Goal: Navigation & Orientation: Go to known website

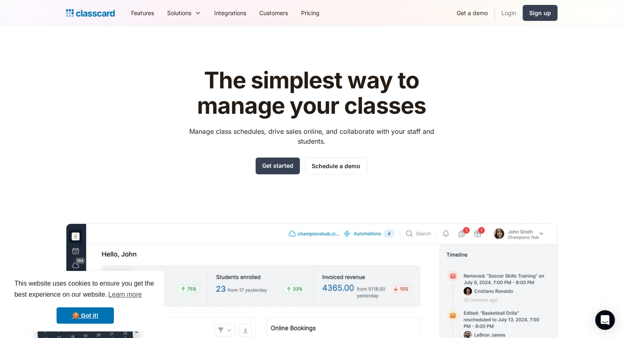
click at [508, 10] on link "Login" at bounding box center [509, 13] width 28 height 18
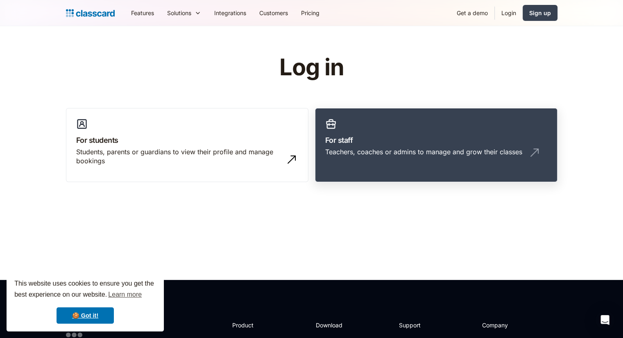
click at [357, 158] on div "Teachers, coaches or admins to manage and grow their classes" at bounding box center [436, 155] width 222 height 16
